Goal: Transaction & Acquisition: Download file/media

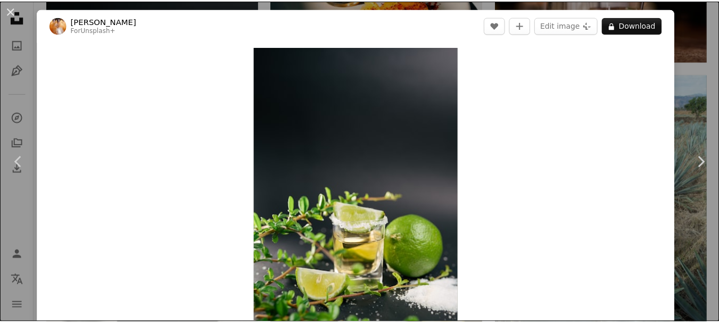
scroll to position [638, 0]
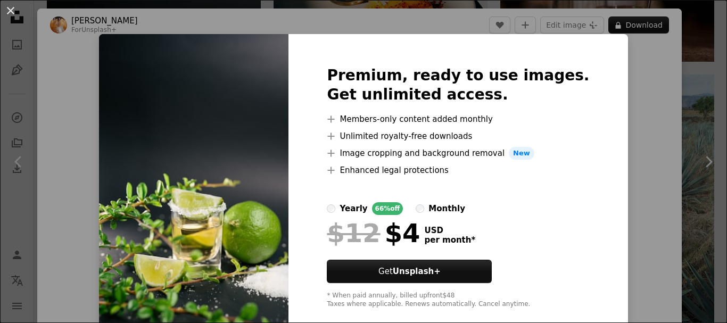
click at [584, 70] on div "An X shape Premium, ready to use images. Get unlimited access. A plus sign Memb…" at bounding box center [363, 161] width 727 height 323
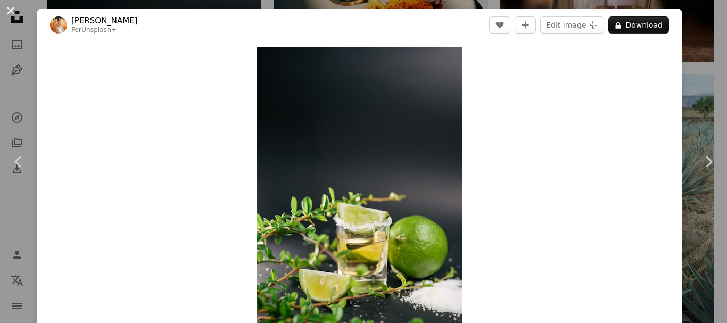
click at [10, 15] on button "An X shape" at bounding box center [10, 10] width 13 height 13
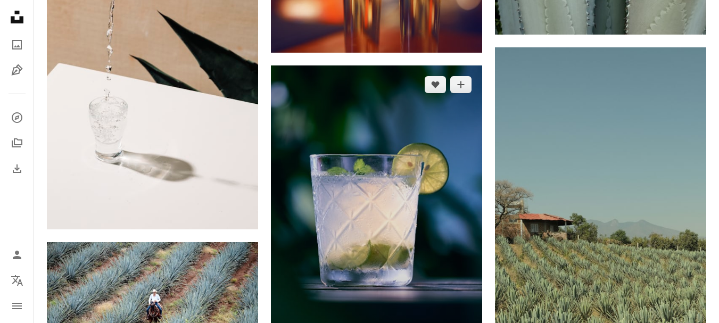
scroll to position [1383, 0]
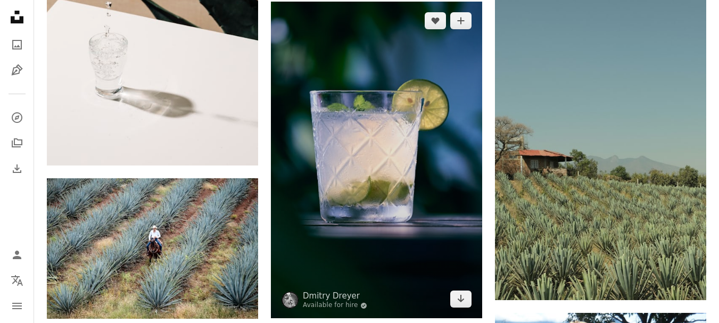
click at [375, 203] on img at bounding box center [376, 160] width 211 height 317
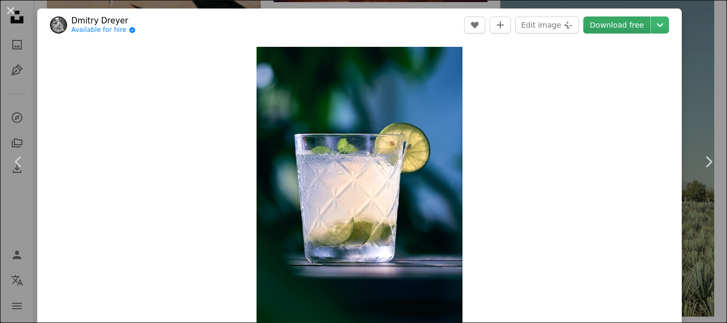
click at [604, 28] on link "Download free" at bounding box center [616, 24] width 67 height 17
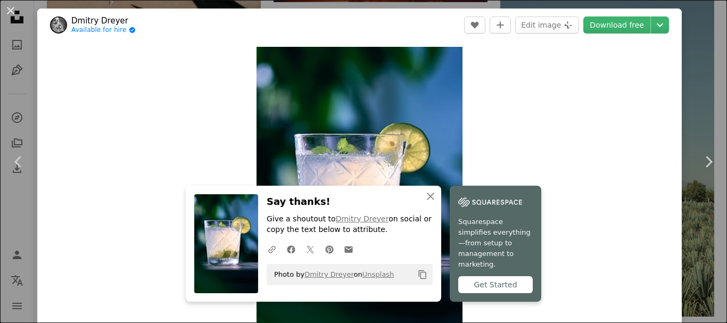
click at [137, 91] on div "Zoom in" at bounding box center [359, 201] width 644 height 320
click at [9, 13] on button "An X shape" at bounding box center [10, 10] width 13 height 13
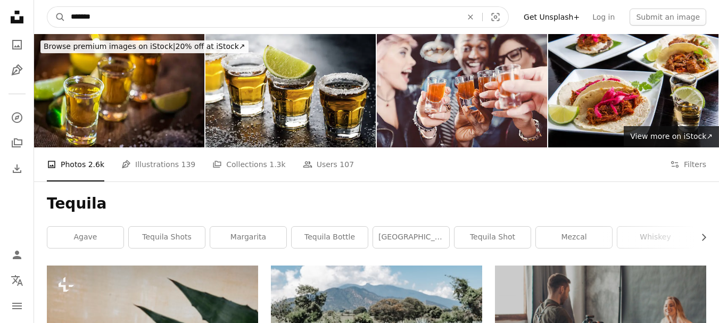
click at [104, 10] on input "*******" at bounding box center [261, 17] width 393 height 20
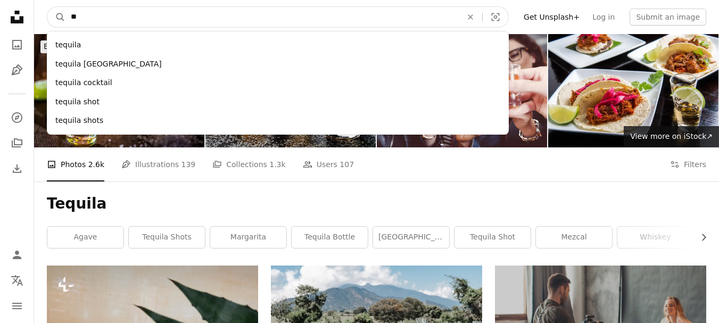
type input "*"
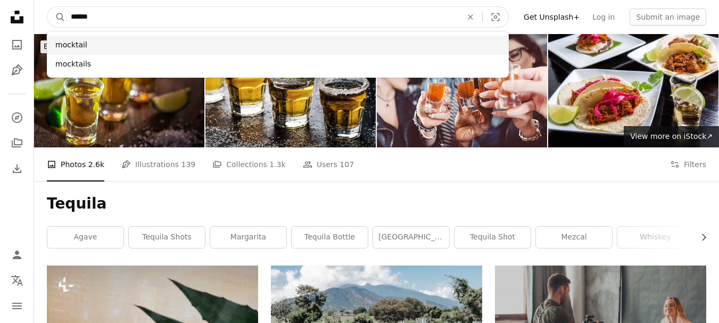
type input "******"
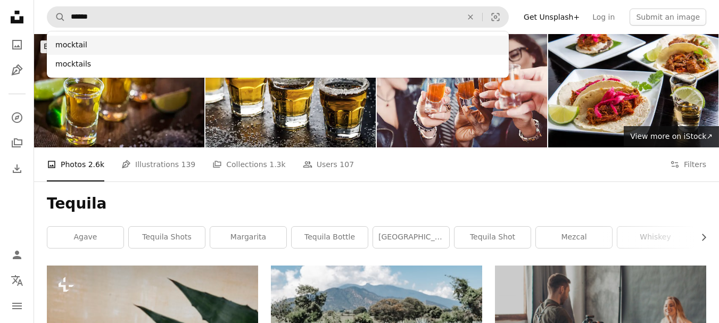
click at [87, 48] on div "mocktail" at bounding box center [278, 45] width 462 height 19
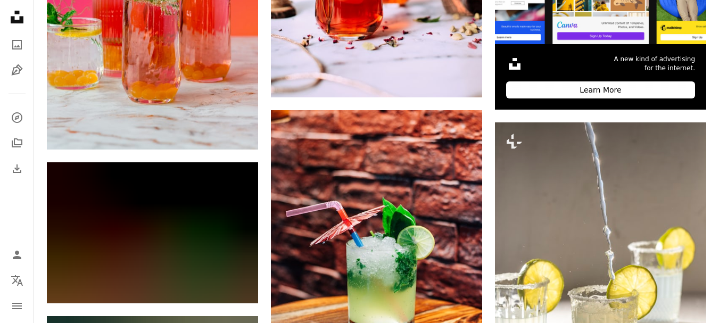
scroll to position [425, 0]
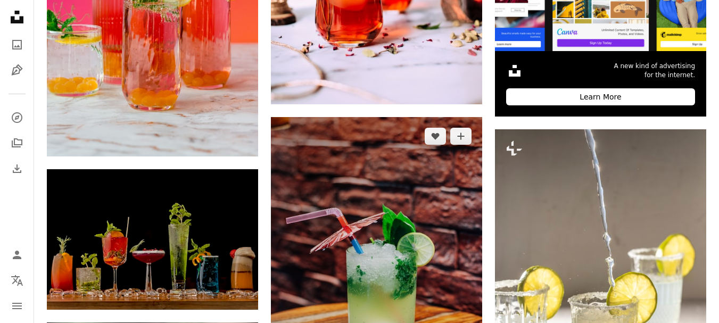
click at [339, 193] on img at bounding box center [376, 275] width 211 height 317
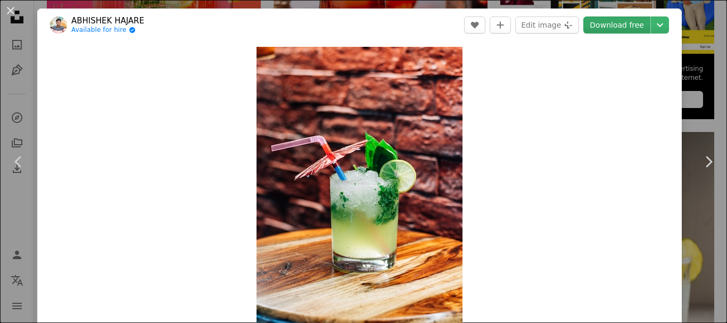
click at [612, 23] on link "Download free" at bounding box center [616, 24] width 67 height 17
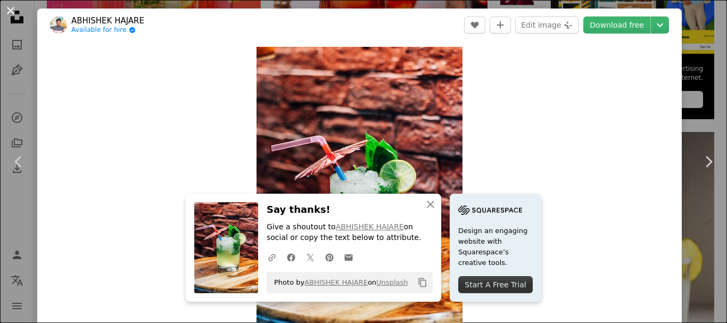
click at [4, 12] on button "An X shape" at bounding box center [10, 10] width 13 height 13
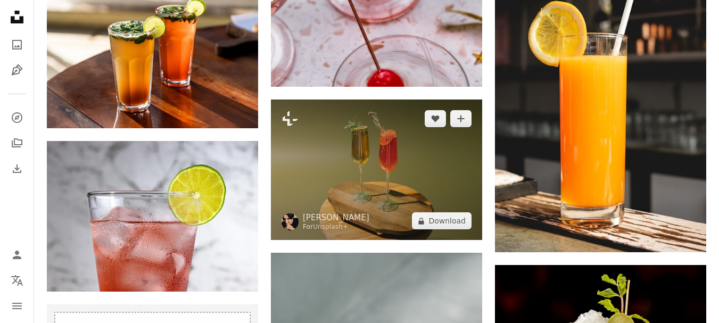
scroll to position [2074, 0]
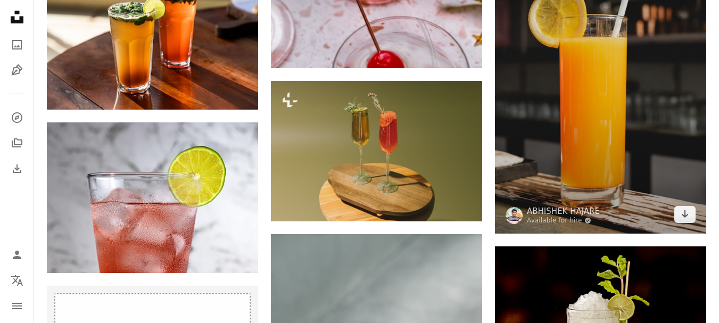
click at [604, 98] on img at bounding box center [600, 74] width 211 height 317
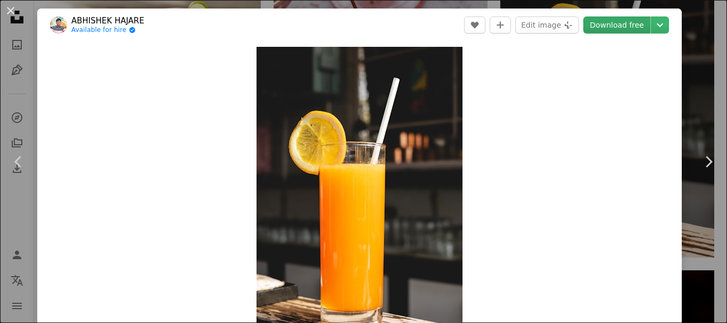
click at [619, 24] on link "Download free" at bounding box center [616, 24] width 67 height 17
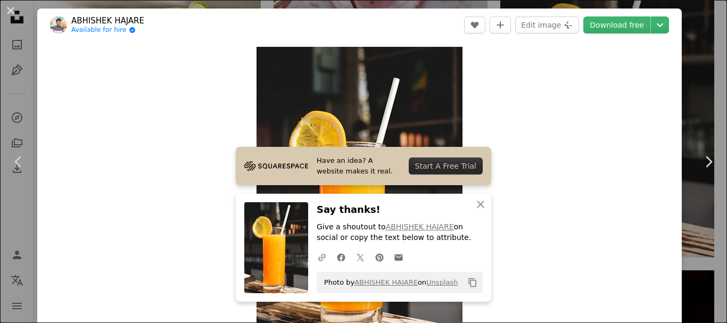
click at [12, 8] on button "An X shape" at bounding box center [10, 10] width 13 height 13
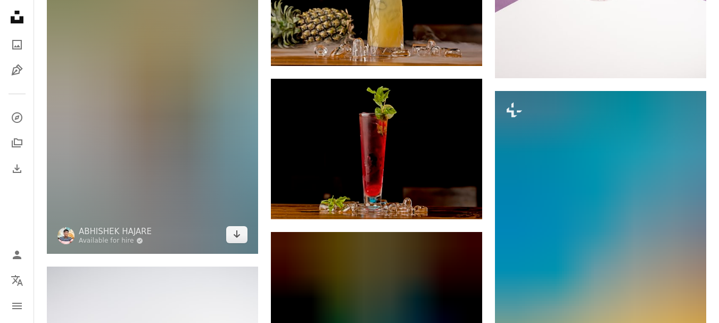
scroll to position [2659, 0]
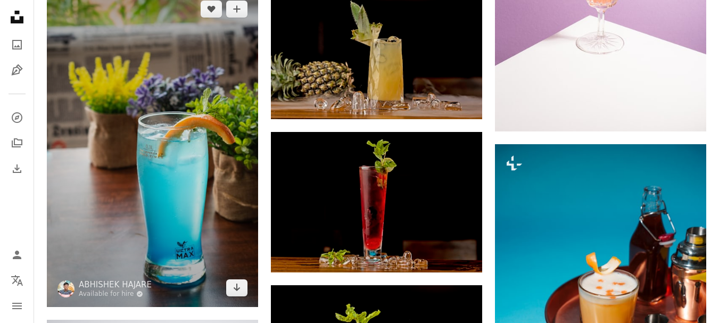
click at [75, 174] on img at bounding box center [152, 148] width 211 height 317
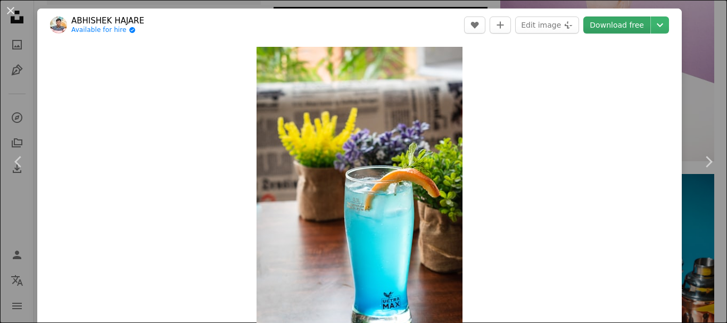
click at [621, 26] on link "Download free" at bounding box center [616, 24] width 67 height 17
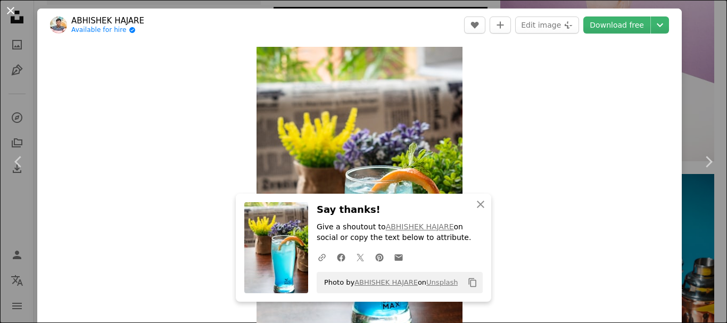
click at [6, 7] on button "An X shape" at bounding box center [10, 10] width 13 height 13
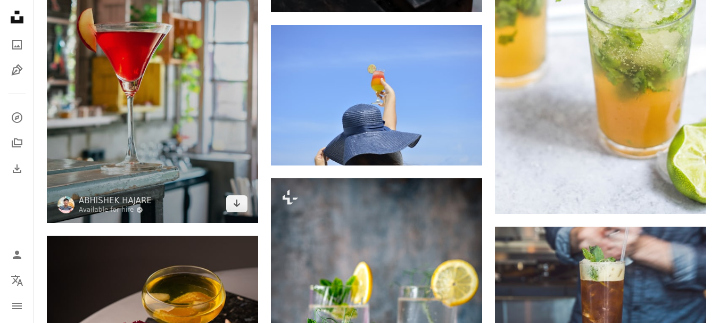
scroll to position [3404, 0]
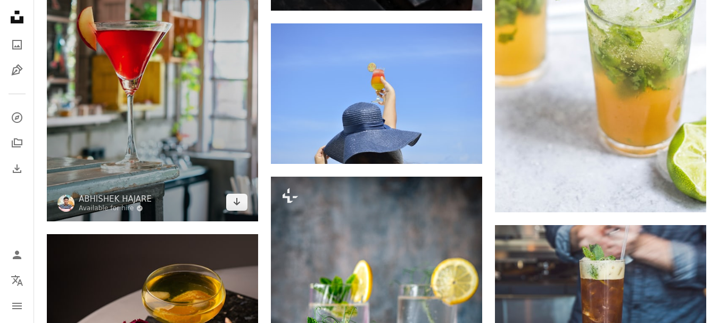
click at [132, 125] on img at bounding box center [152, 62] width 211 height 317
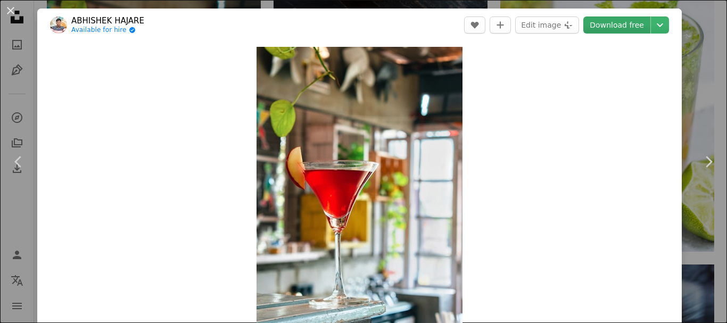
click at [609, 21] on link "Download free" at bounding box center [616, 24] width 67 height 17
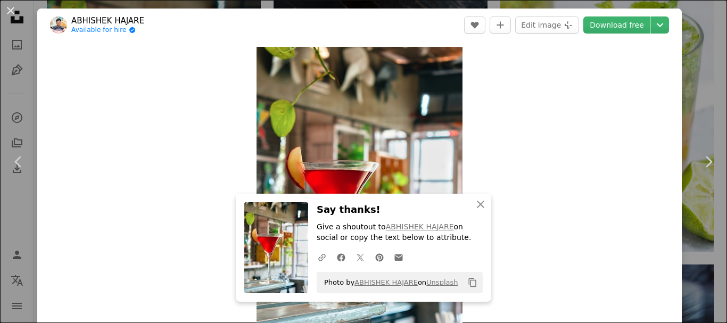
drag, startPoint x: 5, startPoint y: 5, endPoint x: 2, endPoint y: 49, distance: 44.8
click at [5, 5] on button "An X shape" at bounding box center [10, 10] width 13 height 13
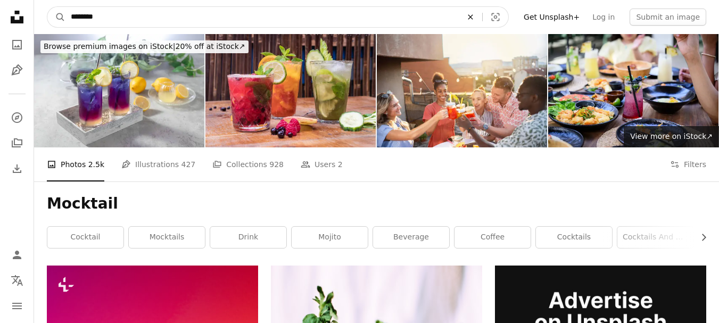
click at [482, 11] on button "An X shape" at bounding box center [469, 17] width 23 height 20
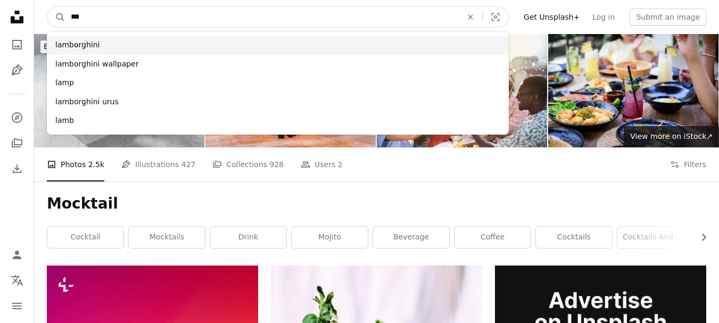
type input "***"
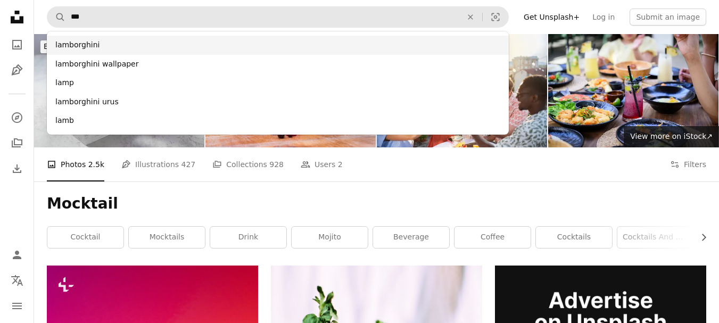
click at [206, 38] on div "lamborghini" at bounding box center [278, 45] width 462 height 19
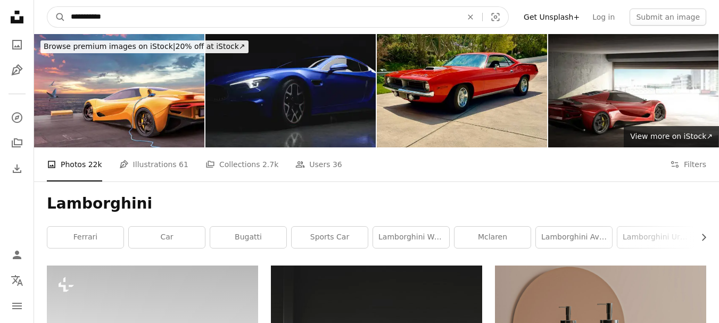
click at [149, 16] on input "**********" at bounding box center [261, 17] width 393 height 20
type input "**********"
click button "A magnifying glass" at bounding box center [56, 17] width 18 height 20
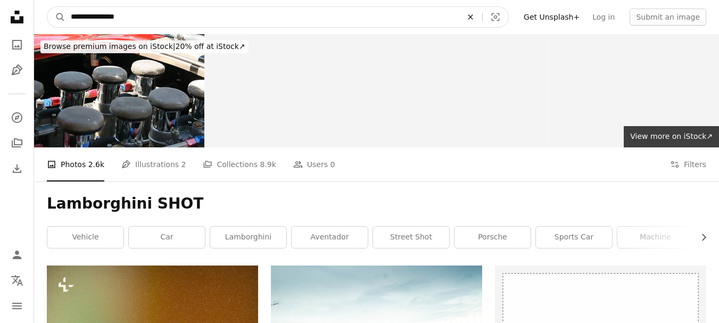
click at [482, 18] on icon "An X shape" at bounding box center [469, 17] width 23 height 9
type input "**********"
click button "A magnifying glass" at bounding box center [56, 17] width 18 height 20
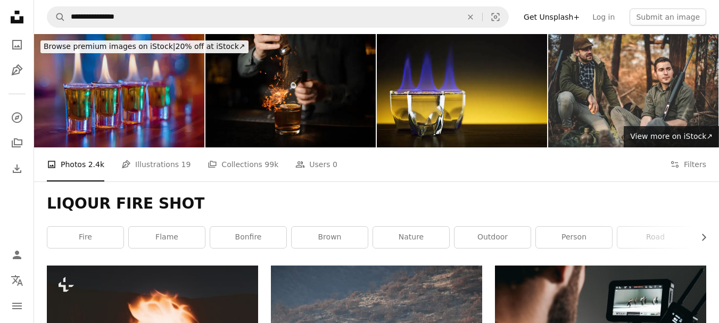
click at [94, 84] on img at bounding box center [119, 90] width 170 height 113
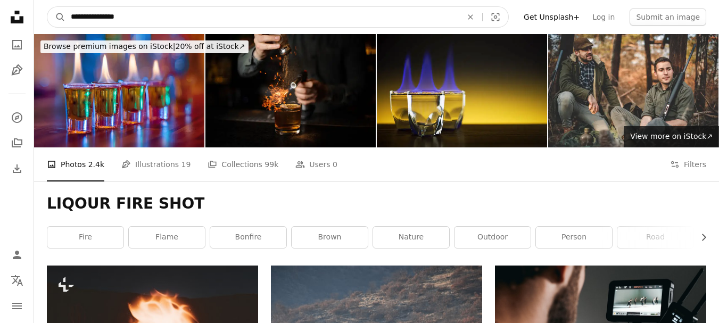
click at [161, 20] on input "**********" at bounding box center [261, 17] width 393 height 20
type input "*"
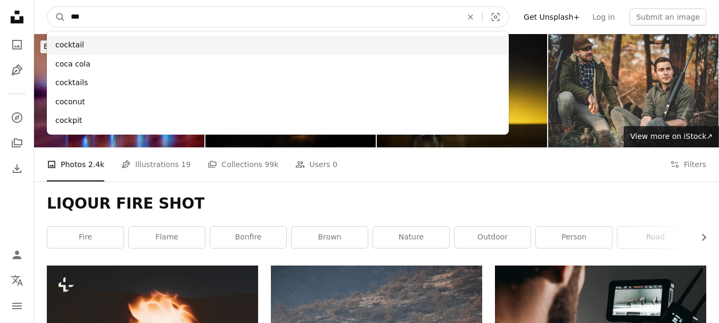
type input "***"
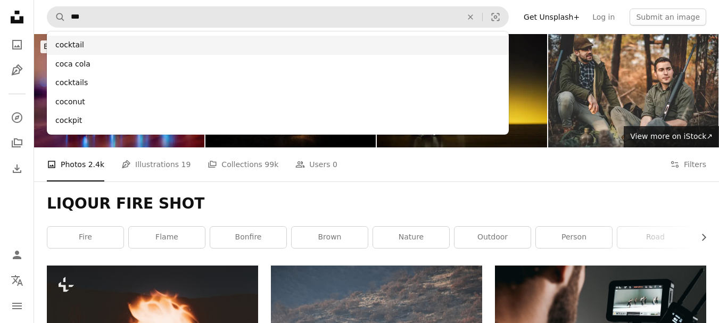
click at [125, 37] on div "cocktail" at bounding box center [278, 45] width 462 height 19
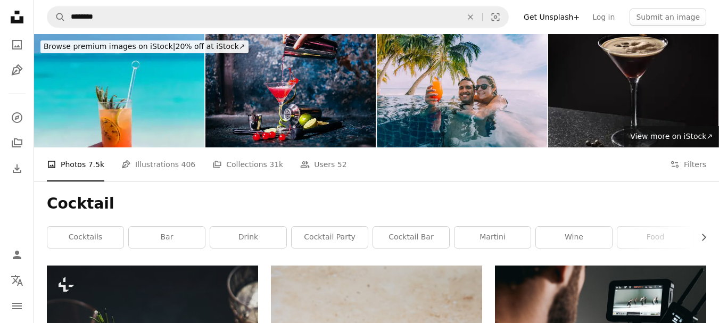
click at [248, 80] on img at bounding box center [290, 90] width 170 height 113
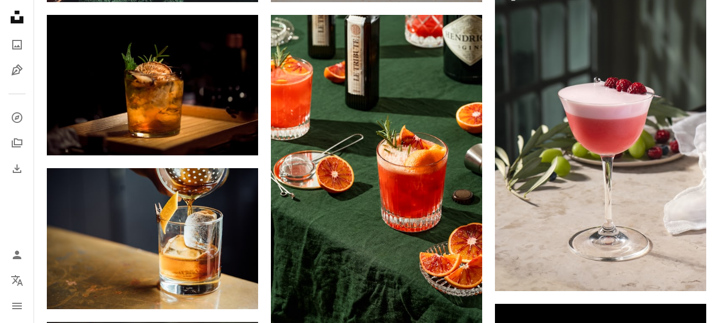
scroll to position [585, 0]
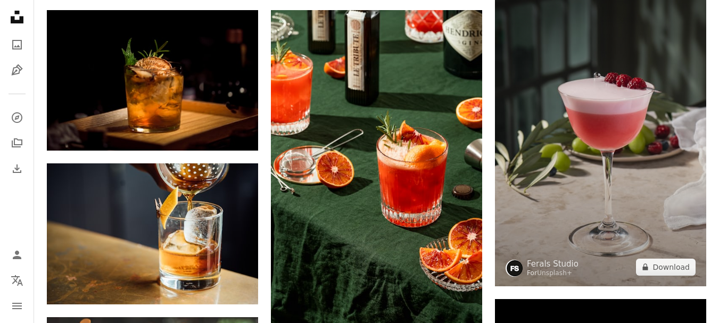
click at [626, 140] on img at bounding box center [600, 128] width 211 height 316
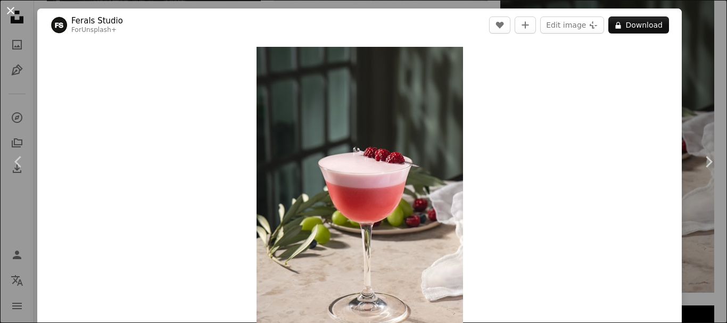
click at [11, 6] on button "An X shape" at bounding box center [10, 10] width 13 height 13
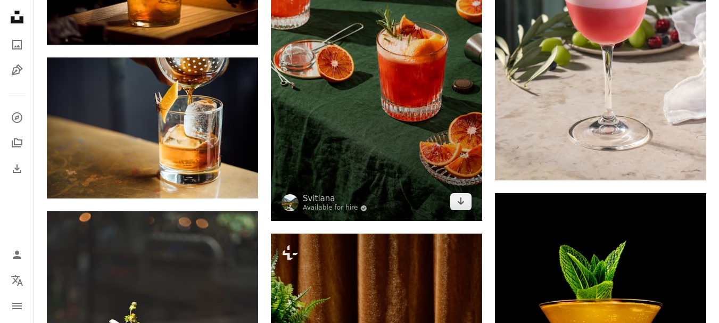
scroll to position [691, 0]
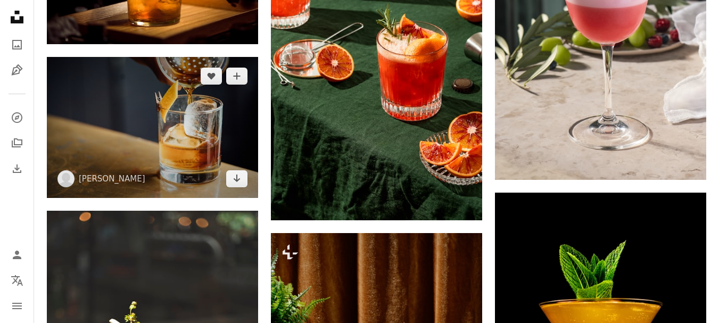
click at [161, 120] on img at bounding box center [152, 127] width 211 height 141
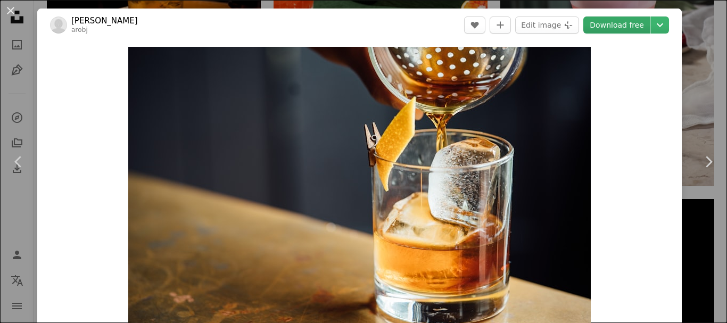
click at [617, 23] on link "Download free" at bounding box center [616, 24] width 67 height 17
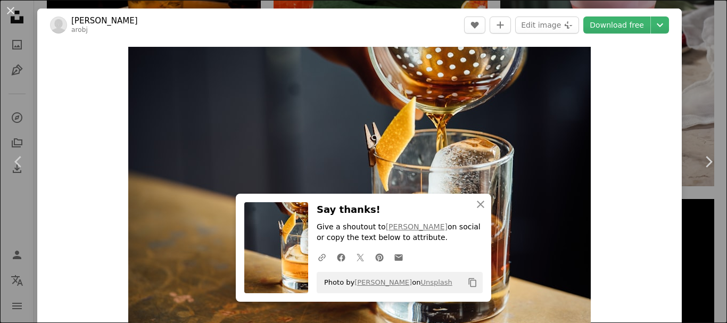
drag, startPoint x: 14, startPoint y: 11, endPoint x: 9, endPoint y: 10, distance: 5.4
click at [14, 11] on button "An X shape" at bounding box center [10, 10] width 13 height 13
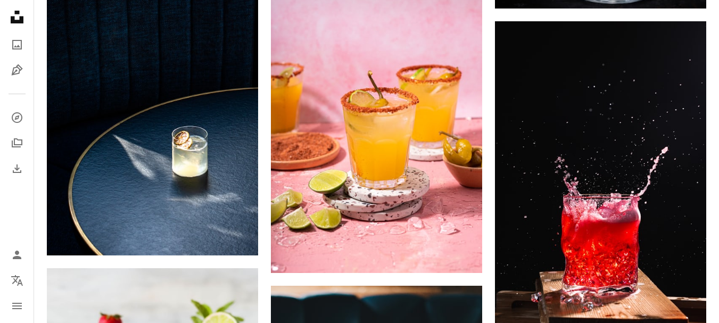
scroll to position [2287, 0]
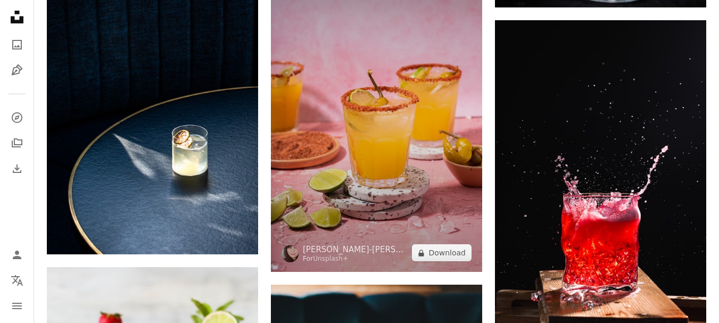
click at [353, 110] on img at bounding box center [376, 113] width 211 height 317
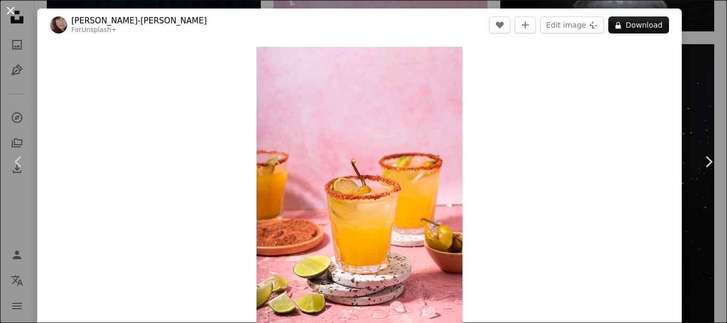
click at [13, 6] on button "An X shape" at bounding box center [10, 10] width 13 height 13
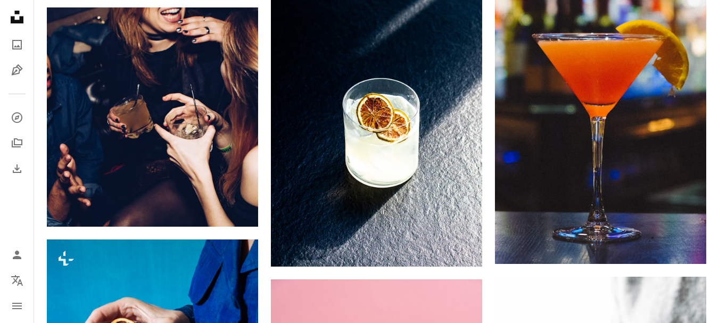
scroll to position [3723, 0]
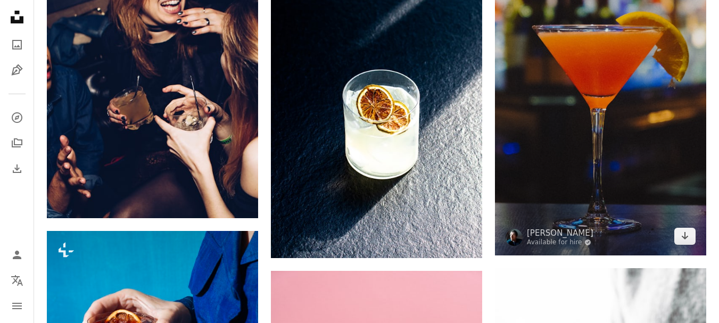
click at [600, 104] on img at bounding box center [600, 67] width 211 height 375
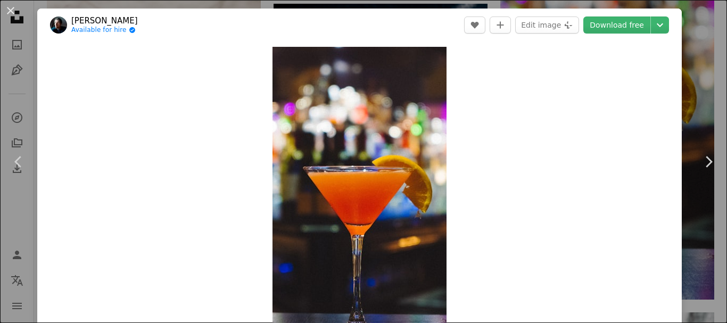
drag, startPoint x: 589, startPoint y: 30, endPoint x: 579, endPoint y: 34, distance: 11.3
click at [589, 31] on link "Download free" at bounding box center [616, 24] width 67 height 17
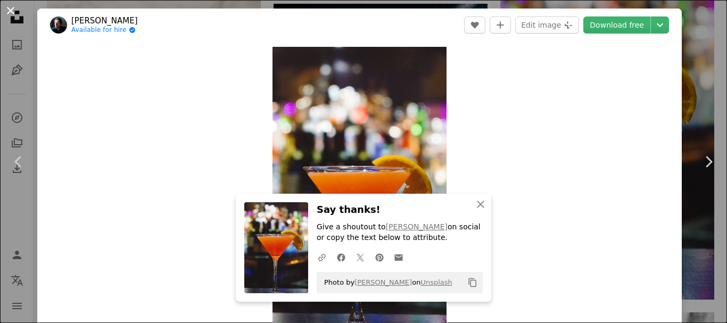
click at [9, 9] on button "An X shape" at bounding box center [10, 10] width 13 height 13
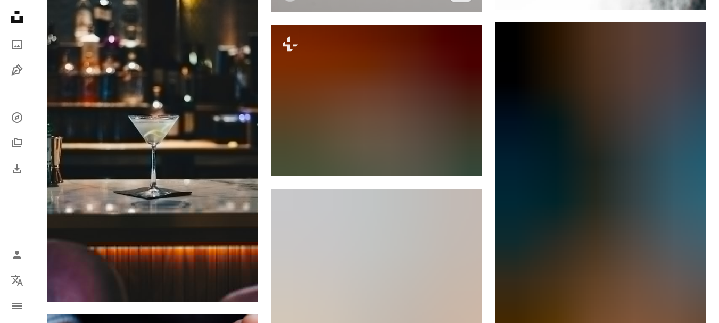
scroll to position [4308, 0]
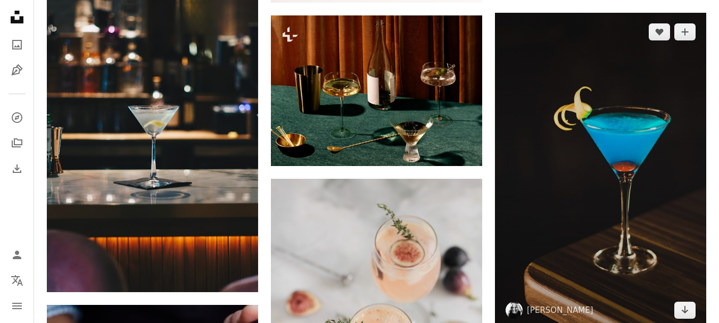
click at [604, 91] on img at bounding box center [600, 171] width 211 height 317
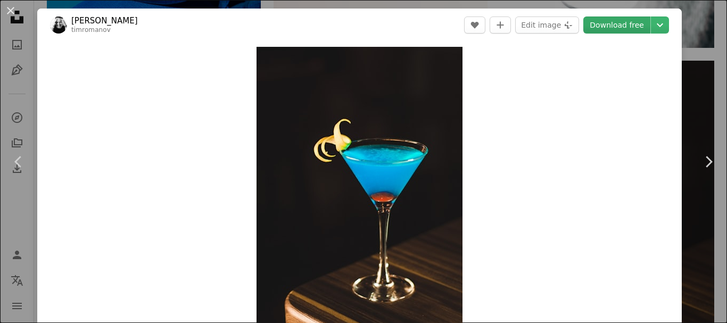
click at [612, 27] on link "Download free" at bounding box center [616, 24] width 67 height 17
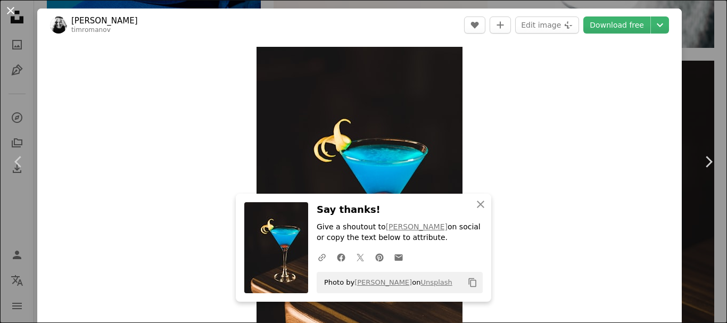
click at [12, 7] on button "An X shape" at bounding box center [10, 10] width 13 height 13
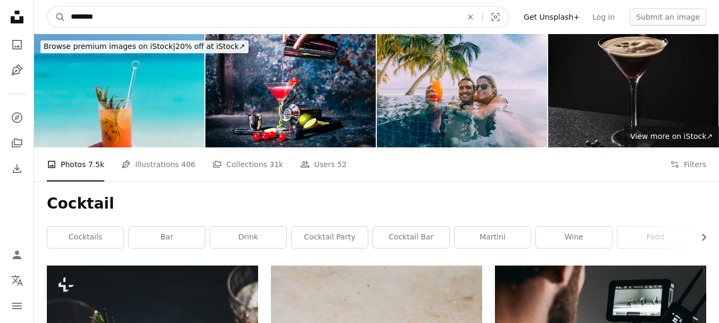
click at [196, 20] on input "********" at bounding box center [261, 17] width 393 height 20
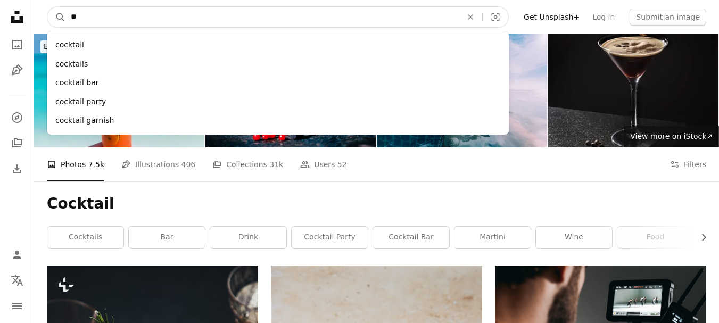
type input "*"
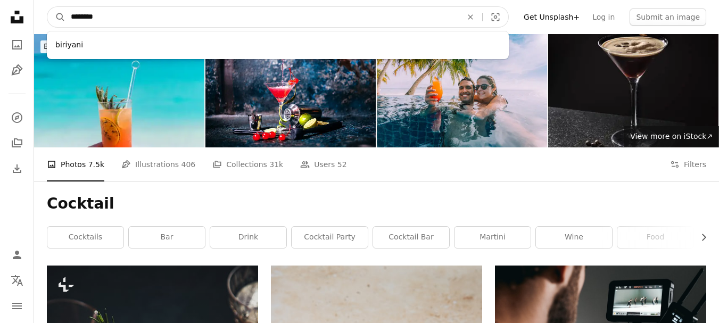
type input "********"
click at [47, 7] on button "A magnifying glass" at bounding box center [56, 17] width 18 height 20
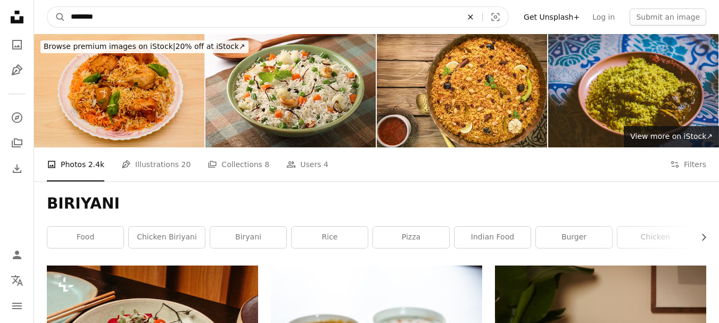
click at [482, 22] on button "An X shape" at bounding box center [469, 17] width 23 height 20
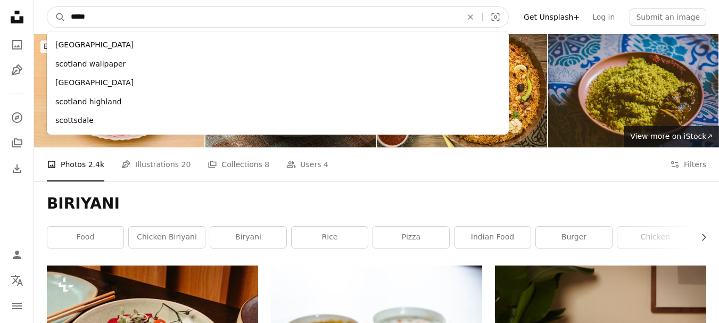
type input "******"
click button "A magnifying glass" at bounding box center [56, 17] width 18 height 20
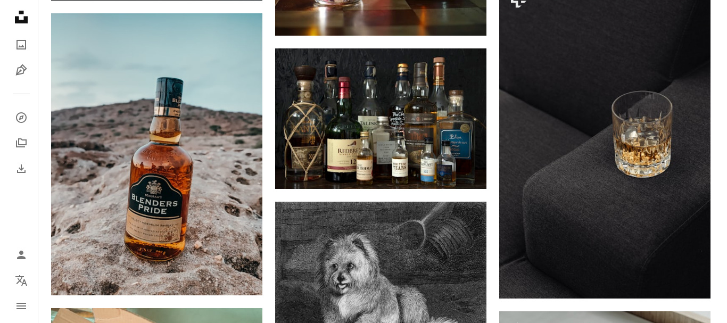
scroll to position [4893, 0]
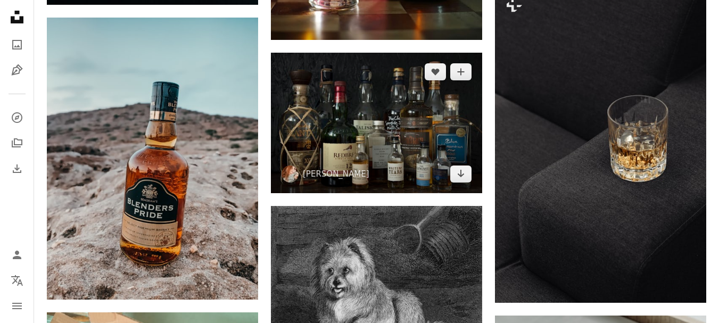
click at [340, 121] on img at bounding box center [376, 123] width 211 height 140
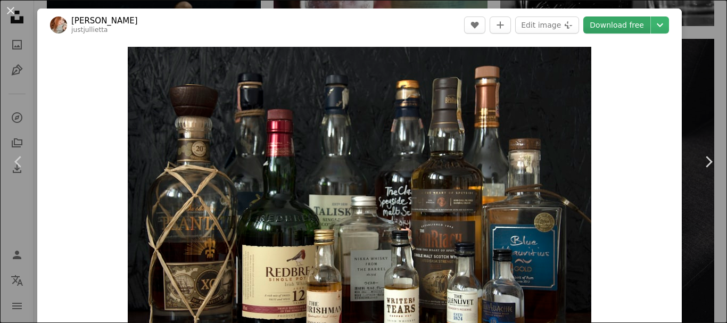
click at [627, 21] on link "Download free" at bounding box center [616, 24] width 67 height 17
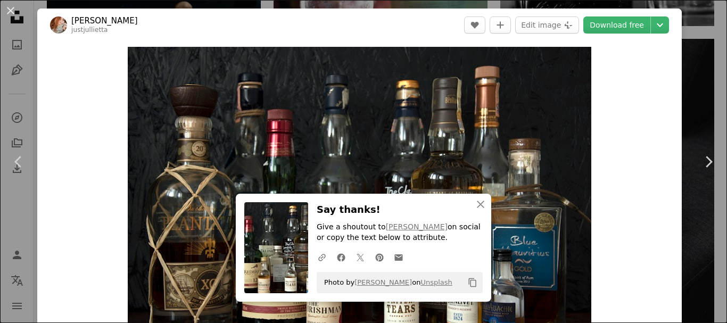
drag, startPoint x: 9, startPoint y: 12, endPoint x: 14, endPoint y: 25, distance: 14.0
click at [9, 12] on button "An X shape" at bounding box center [10, 10] width 13 height 13
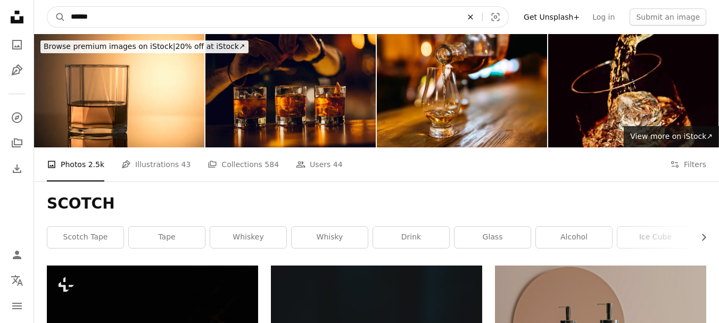
click at [480, 13] on icon "An X shape" at bounding box center [469, 17] width 23 height 9
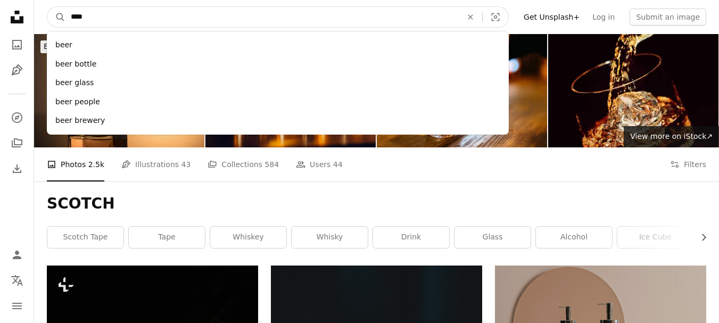
type input "*****"
click button "A magnifying glass" at bounding box center [56, 17] width 18 height 20
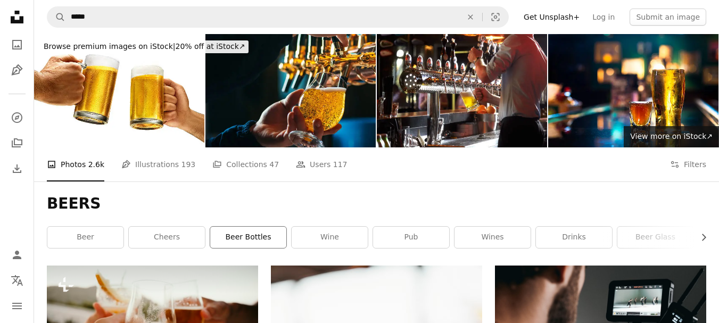
click at [239, 240] on link "beer bottles" at bounding box center [248, 237] width 76 height 21
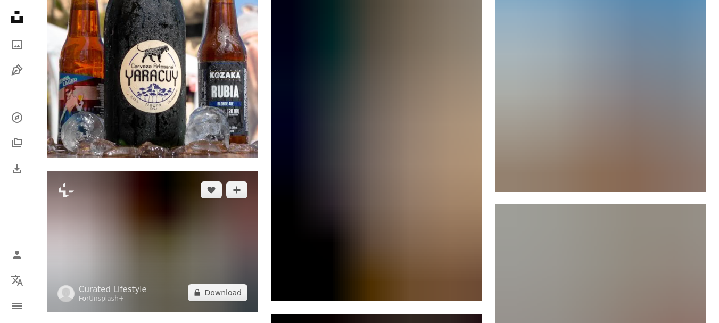
scroll to position [2925, 0]
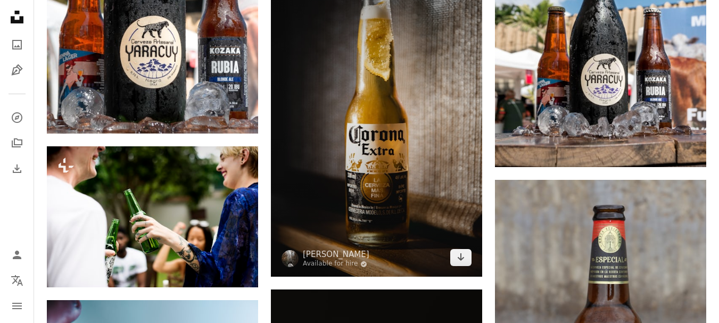
click at [361, 141] on img at bounding box center [376, 118] width 211 height 317
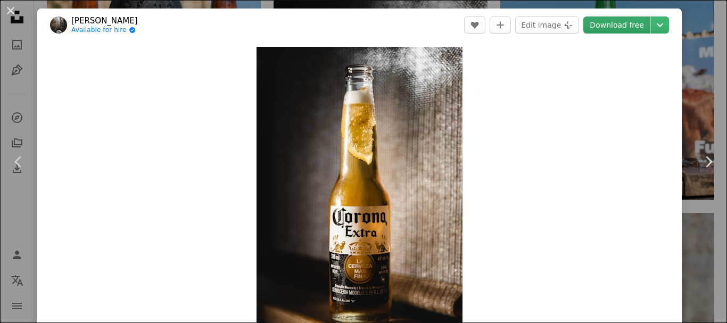
click at [607, 21] on link "Download free" at bounding box center [616, 24] width 67 height 17
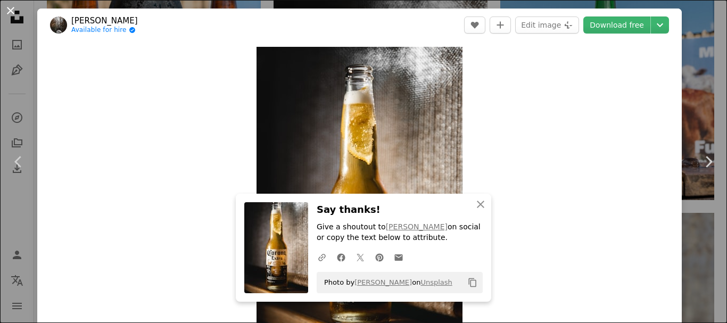
click at [6, 12] on button "An X shape" at bounding box center [10, 10] width 13 height 13
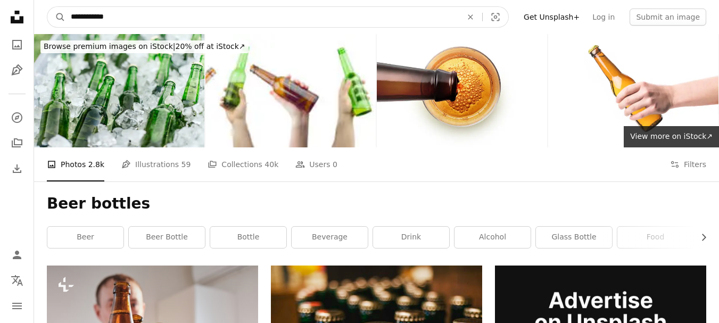
drag, startPoint x: 481, startPoint y: 15, endPoint x: 477, endPoint y: 18, distance: 5.5
click at [481, 15] on icon "An X shape" at bounding box center [469, 17] width 23 height 9
type input "**********"
click button "A magnifying glass" at bounding box center [56, 17] width 18 height 20
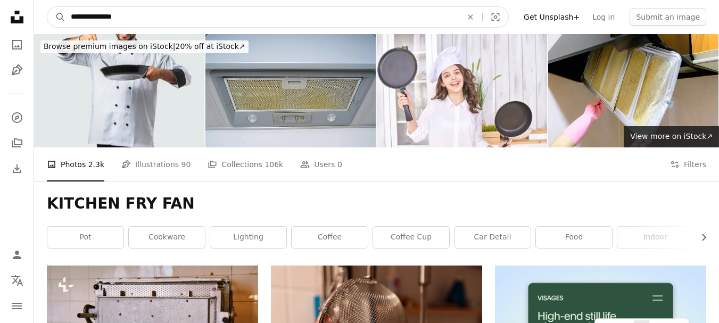
click at [154, 18] on input "**********" at bounding box center [261, 17] width 393 height 20
type input "*******"
click button "A magnifying glass" at bounding box center [56, 17] width 18 height 20
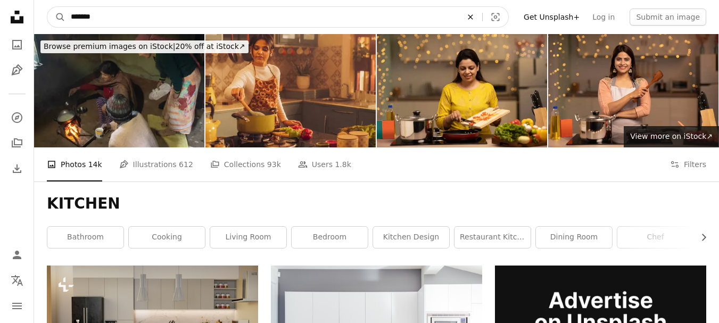
click at [482, 17] on icon "An X shape" at bounding box center [469, 17] width 23 height 9
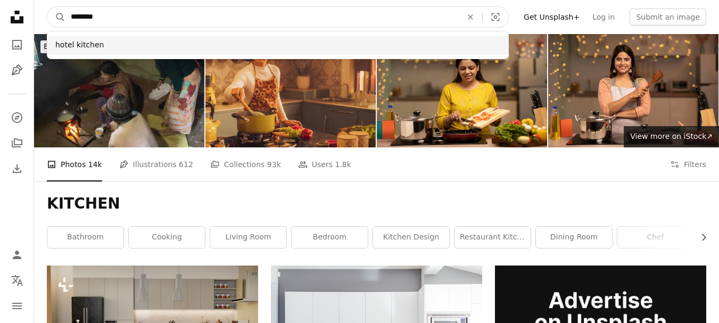
type input "********"
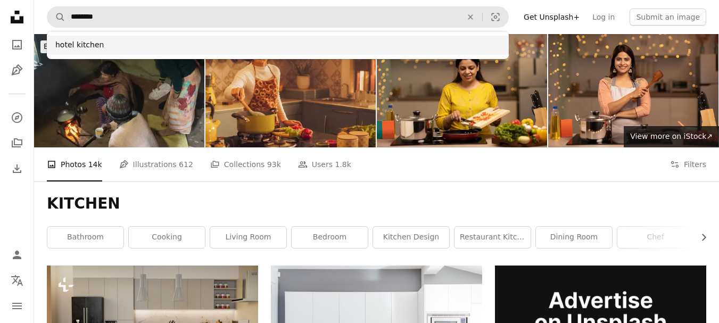
click at [296, 44] on div "hotel kitchen" at bounding box center [278, 45] width 462 height 19
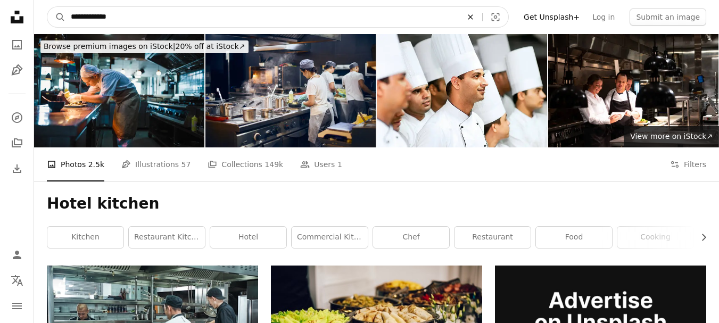
click at [472, 19] on icon "Find visuals sitewide" at bounding box center [470, 16] width 5 height 5
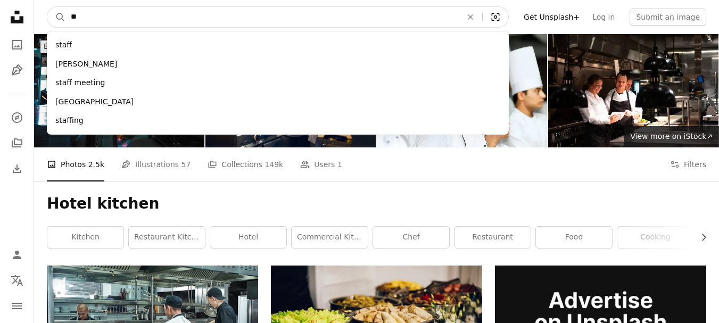
type input "*"
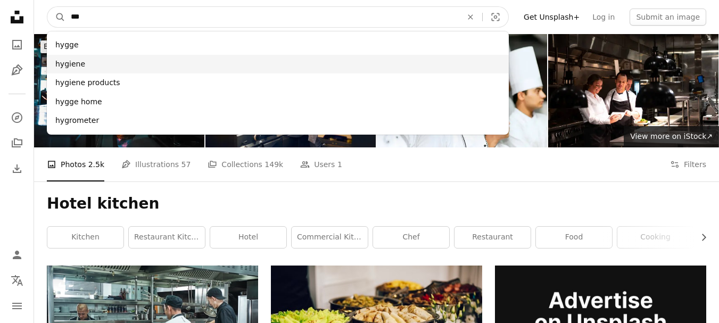
type input "***"
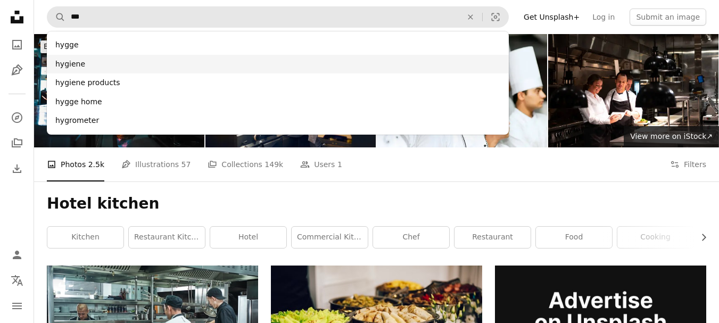
click at [241, 61] on div "hygiene" at bounding box center [278, 64] width 462 height 19
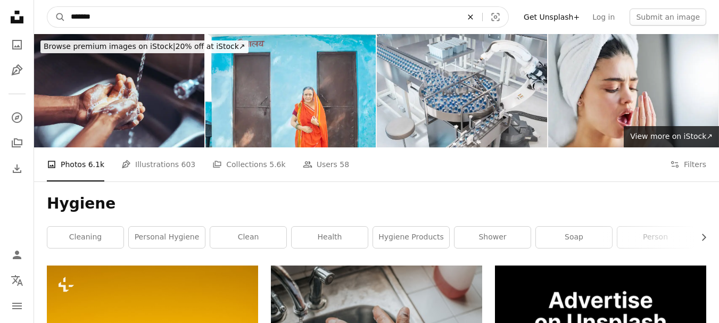
click at [478, 22] on button "An X shape" at bounding box center [469, 17] width 23 height 20
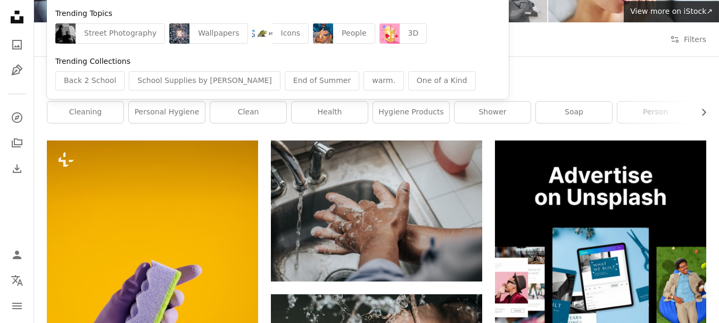
scroll to position [53, 0]
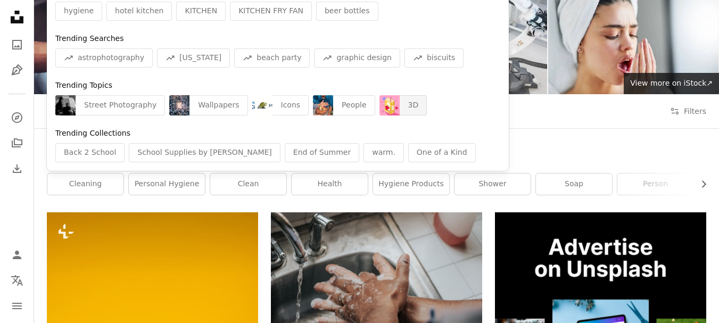
click at [399, 103] on div "3D" at bounding box center [413, 105] width 28 height 20
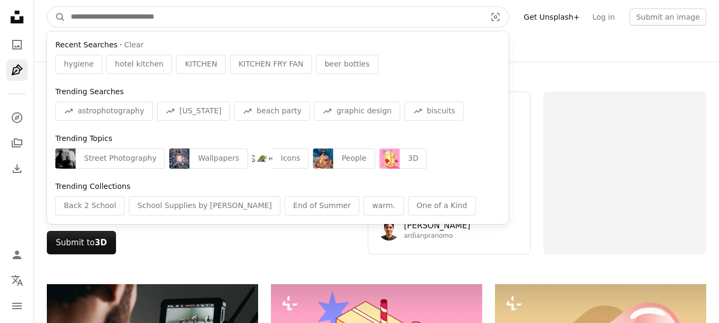
click at [219, 18] on input "Find visuals sitewide" at bounding box center [273, 17] width 417 height 20
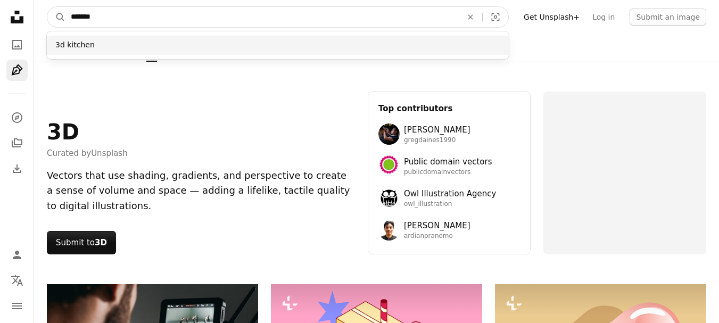
type input "*******"
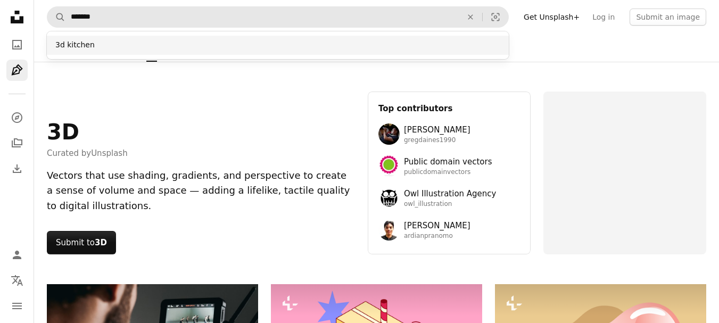
click at [218, 37] on div "3d kitchen" at bounding box center [278, 45] width 462 height 19
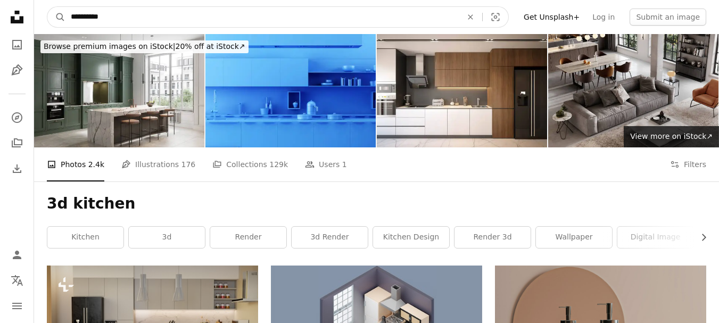
click at [108, 18] on input "**********" at bounding box center [261, 17] width 393 height 20
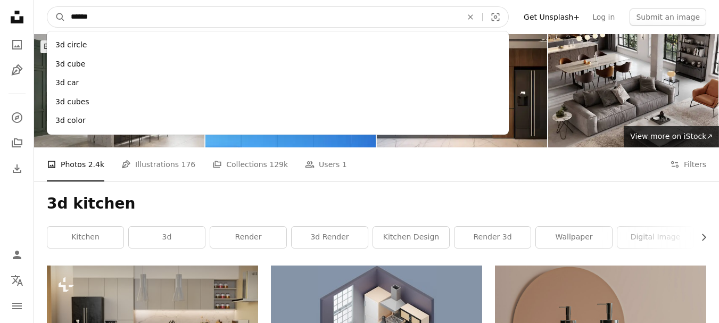
type input "*******"
click button "A magnifying glass" at bounding box center [56, 17] width 18 height 20
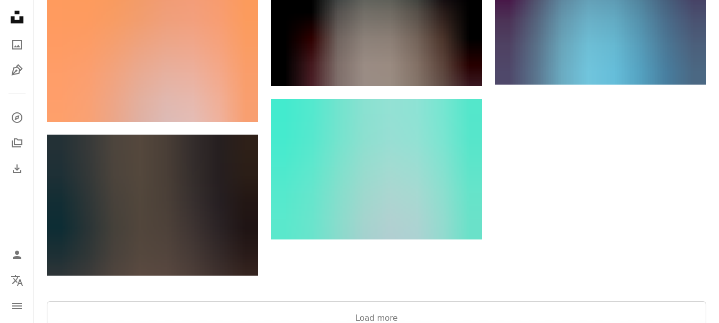
scroll to position [1596, 0]
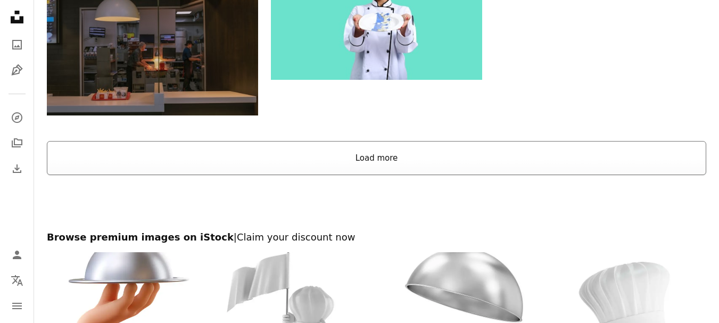
click at [314, 145] on button "Load more" at bounding box center [376, 158] width 659 height 34
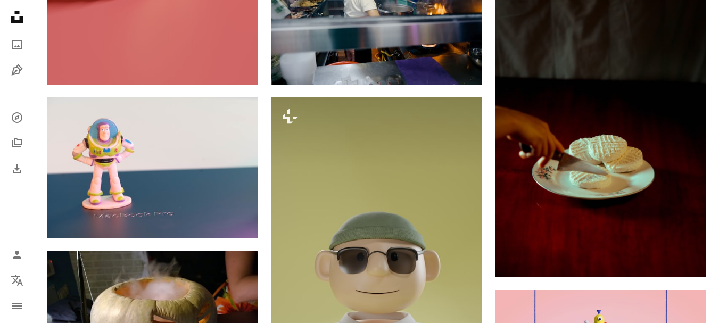
scroll to position [5067, 0]
